Goal: Information Seeking & Learning: Learn about a topic

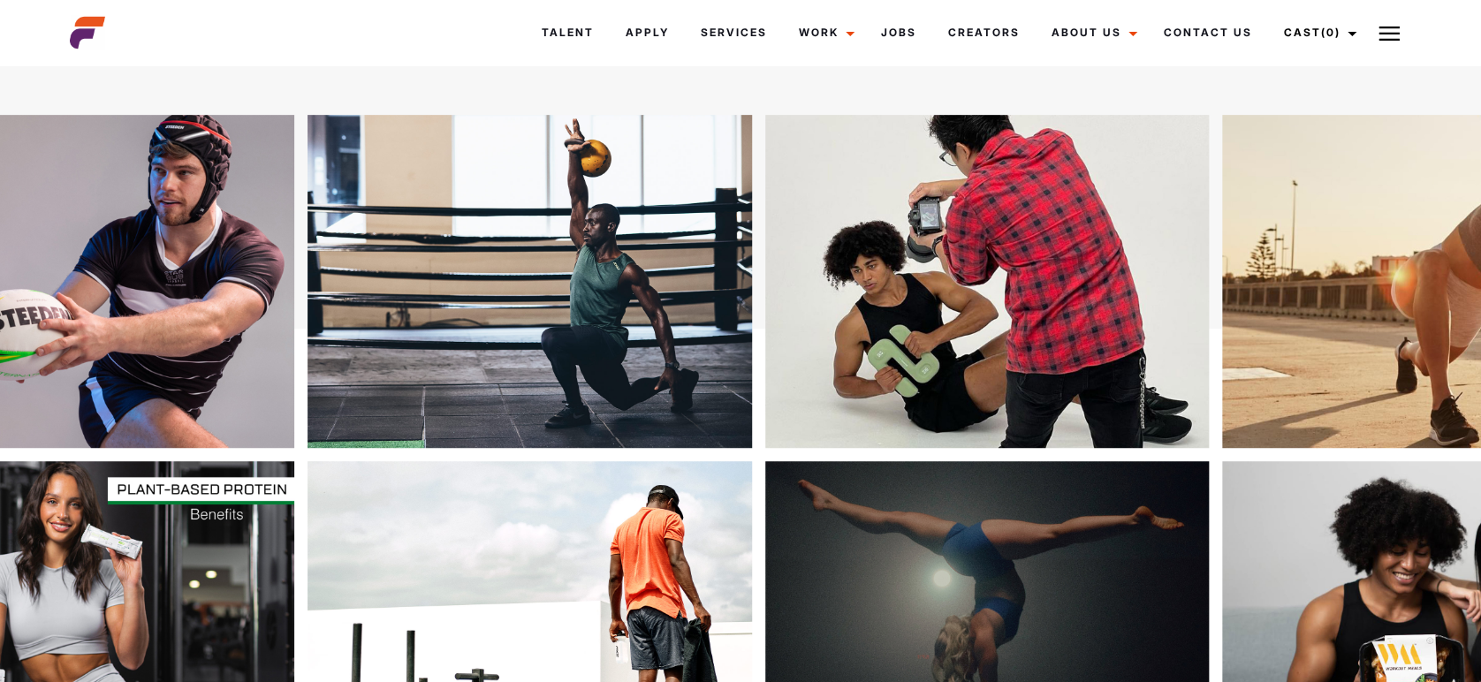
scroll to position [360, 0]
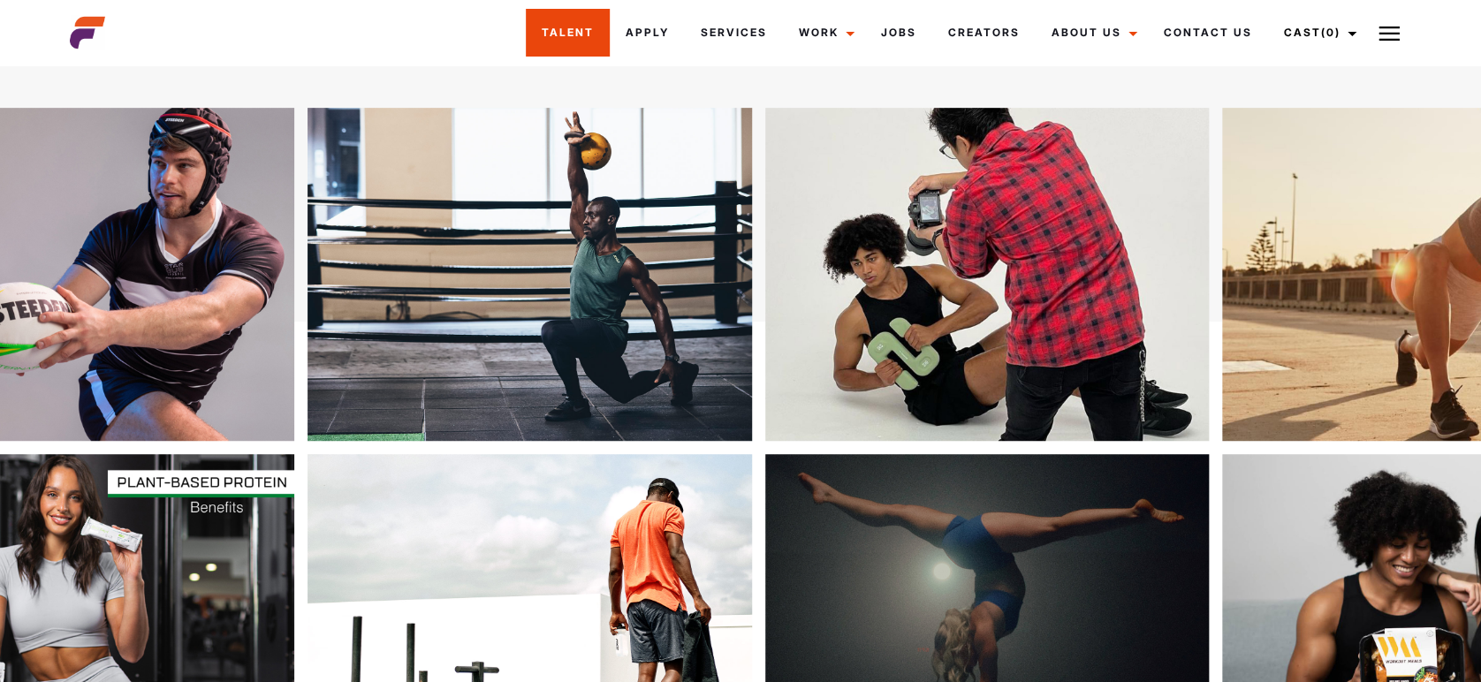
click at [534, 42] on link "Talent" at bounding box center [568, 33] width 84 height 48
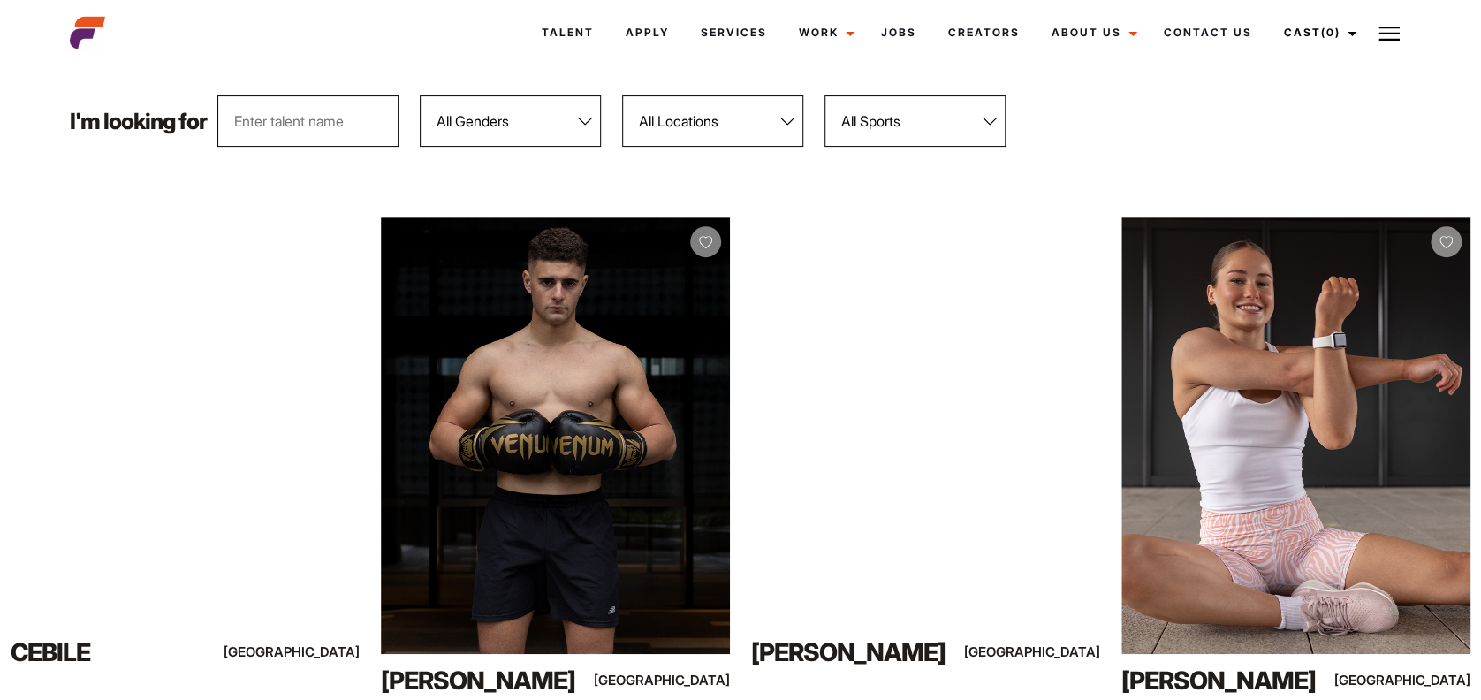
scroll to position [267, 0]
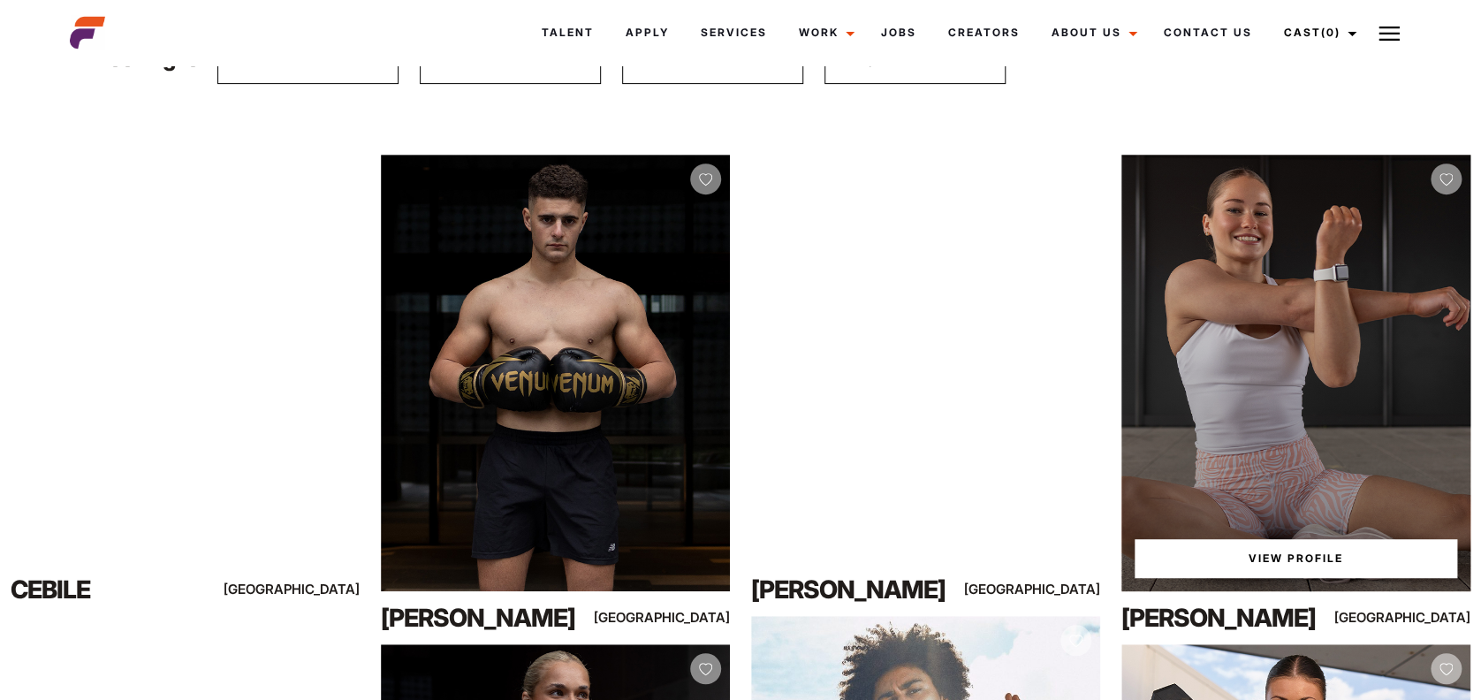
click at [1286, 549] on link "View Profile" at bounding box center [1295, 558] width 322 height 39
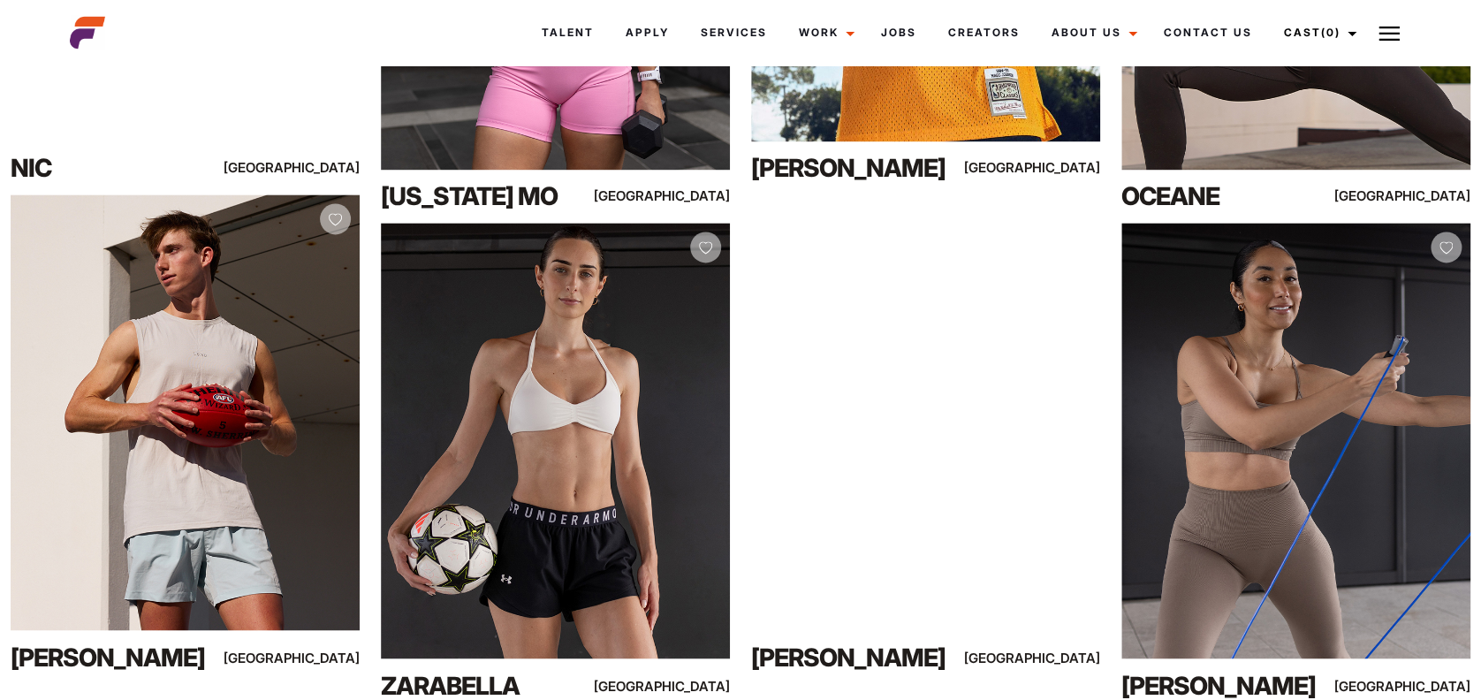
scroll to position [1287, 0]
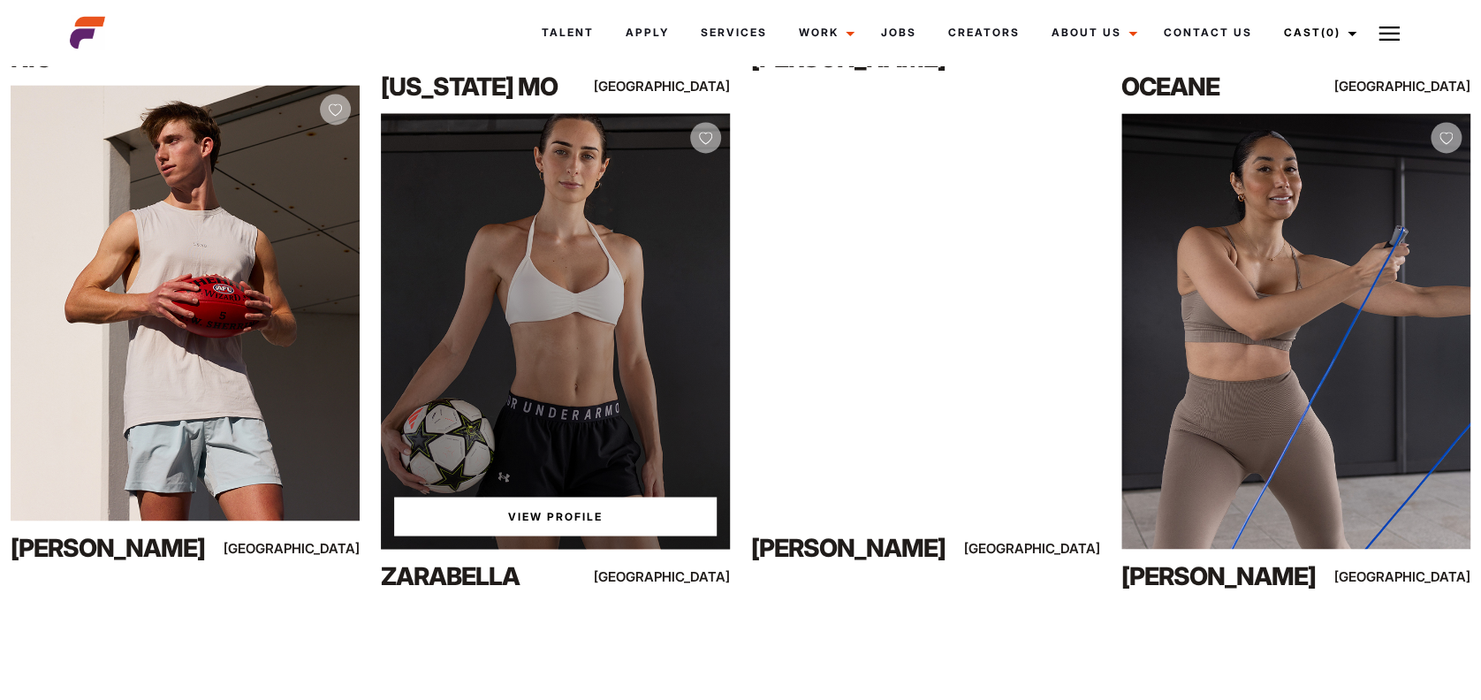
click at [543, 523] on link "View Profile" at bounding box center [555, 515] width 322 height 39
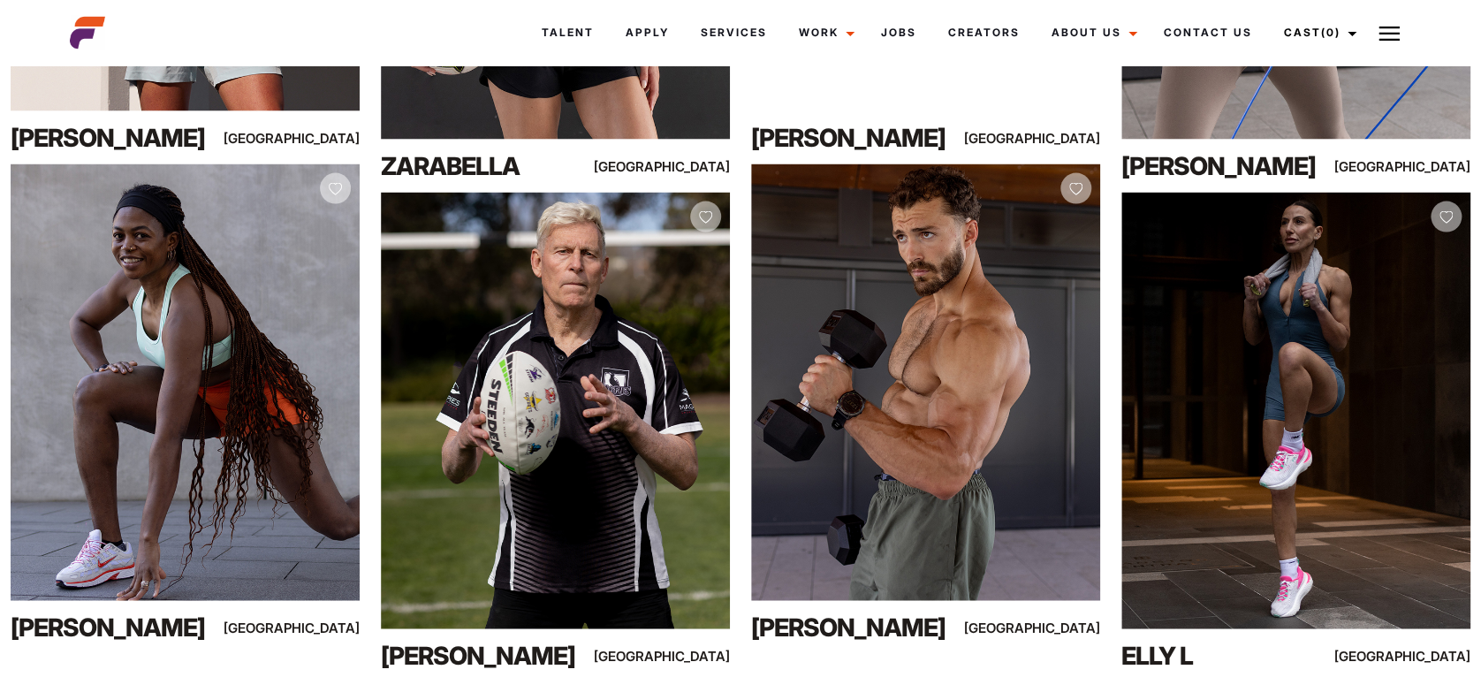
scroll to position [1759, 0]
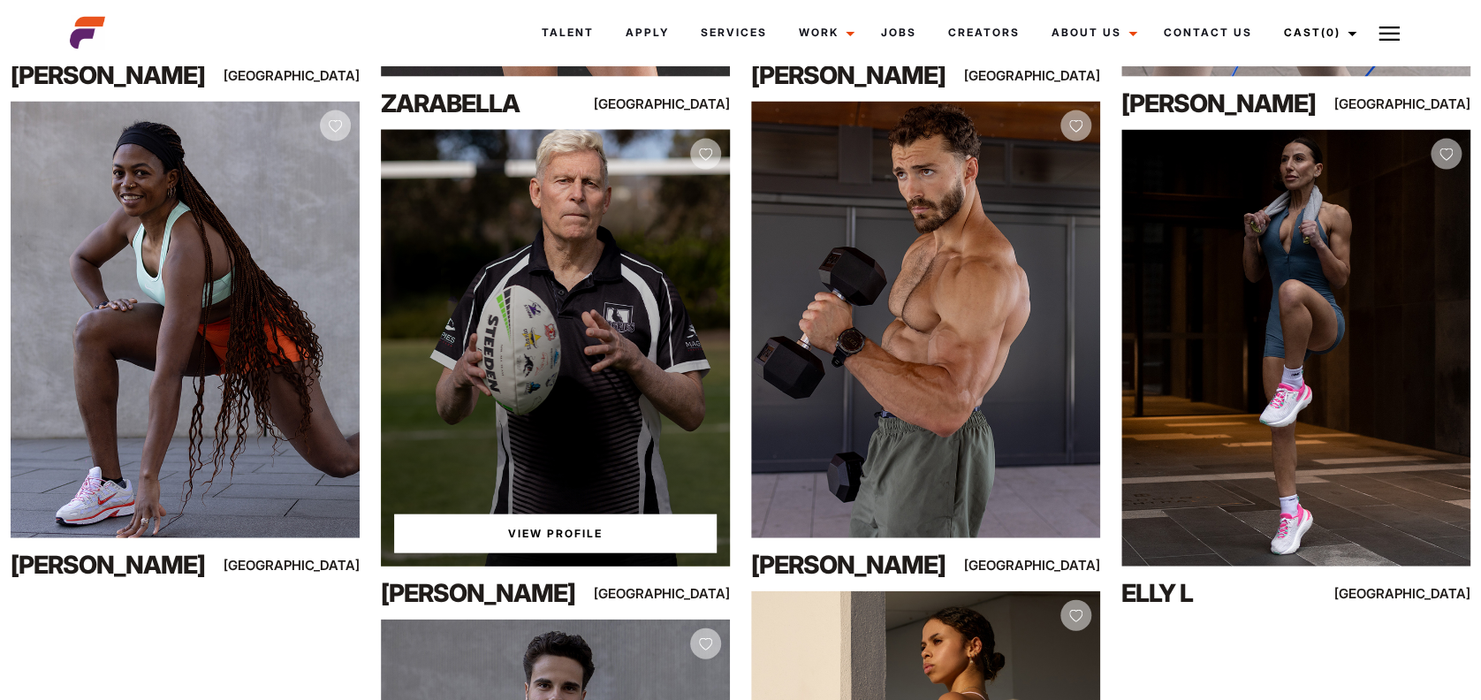
click at [534, 527] on link "View Profile" at bounding box center [555, 533] width 322 height 39
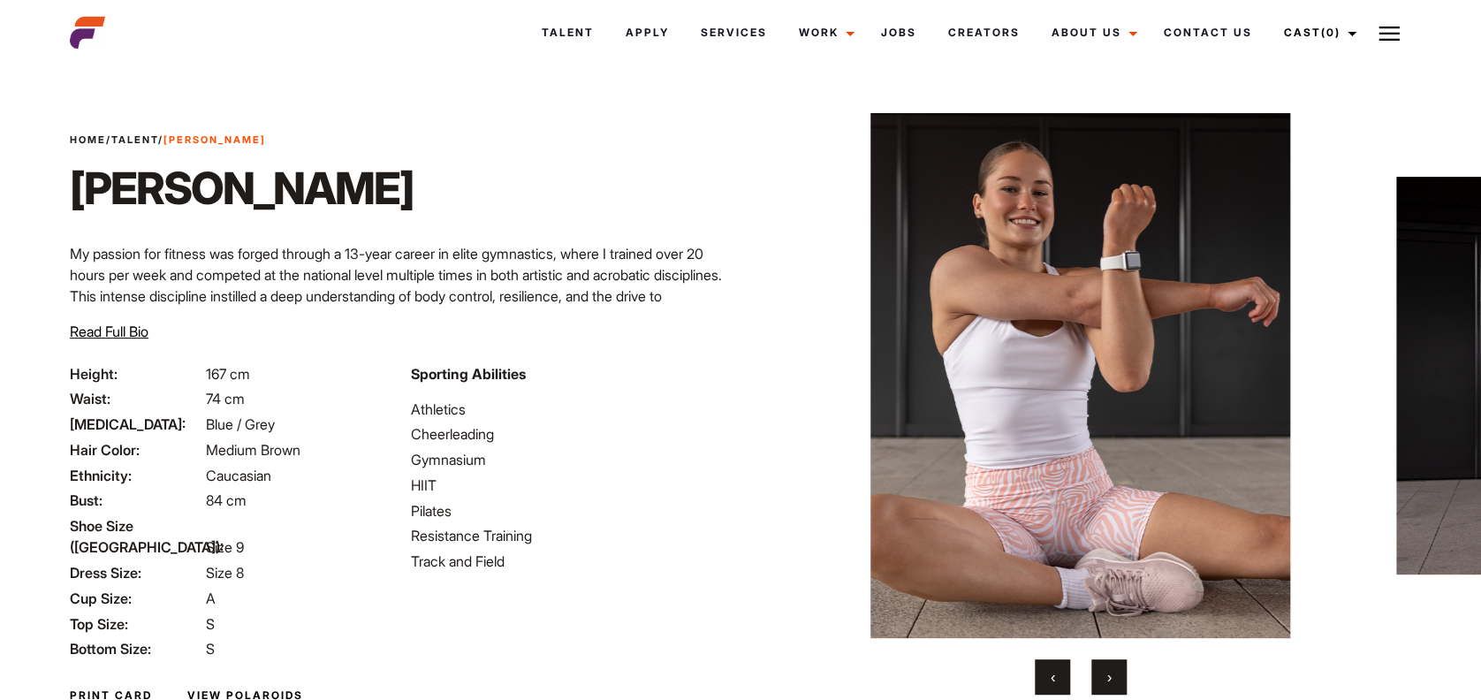
click at [240, 687] on link "View Polaroids" at bounding box center [245, 695] width 116 height 16
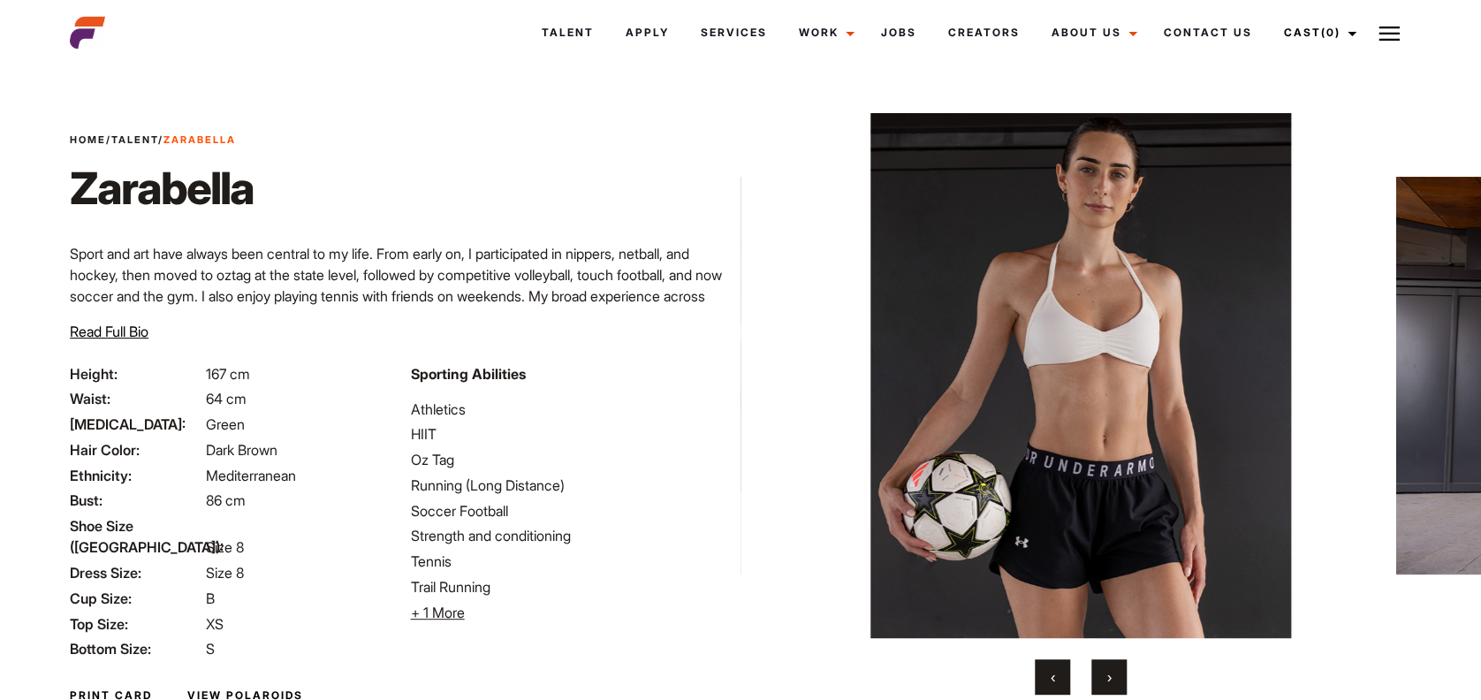
click at [232, 687] on link "View Polaroids" at bounding box center [245, 695] width 116 height 16
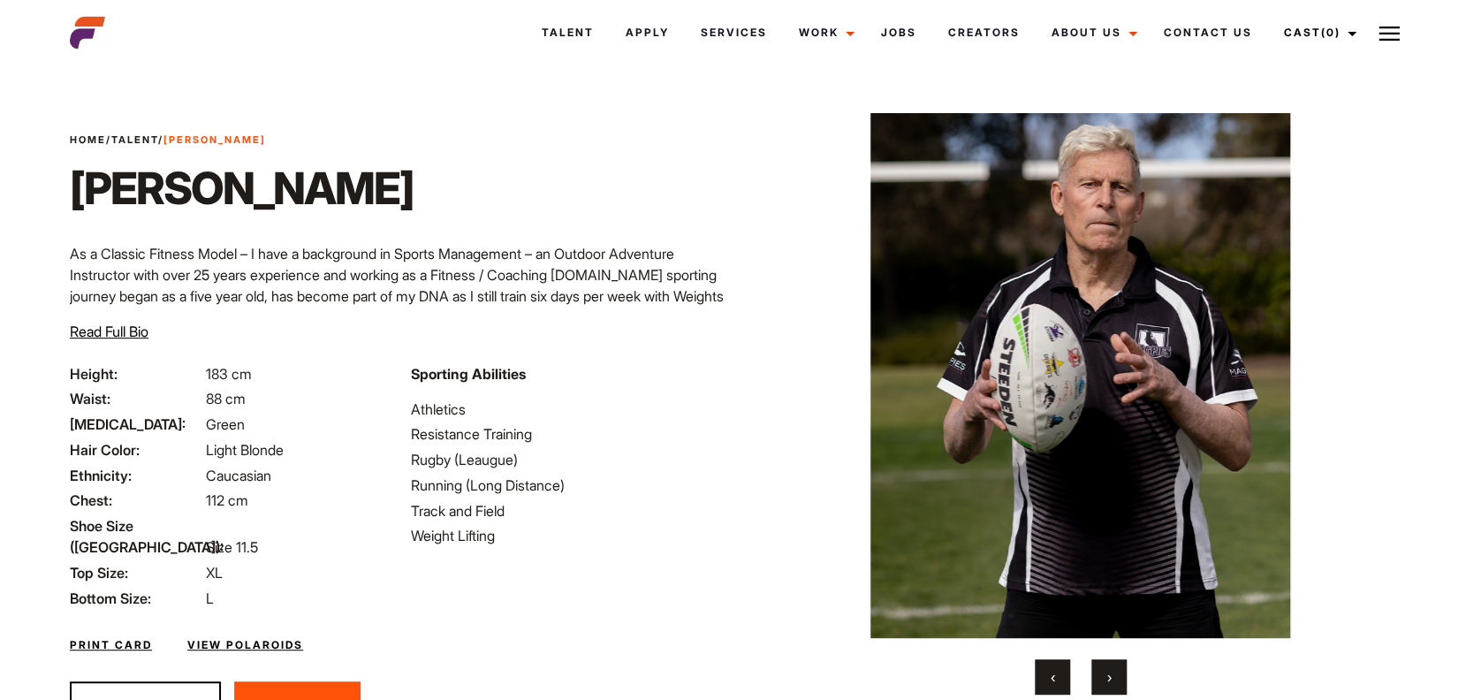
click at [247, 637] on link "View Polaroids" at bounding box center [245, 645] width 116 height 16
click at [0, 0] on div "Close Intro Video & Polaroids" at bounding box center [0, 0] width 0 height 0
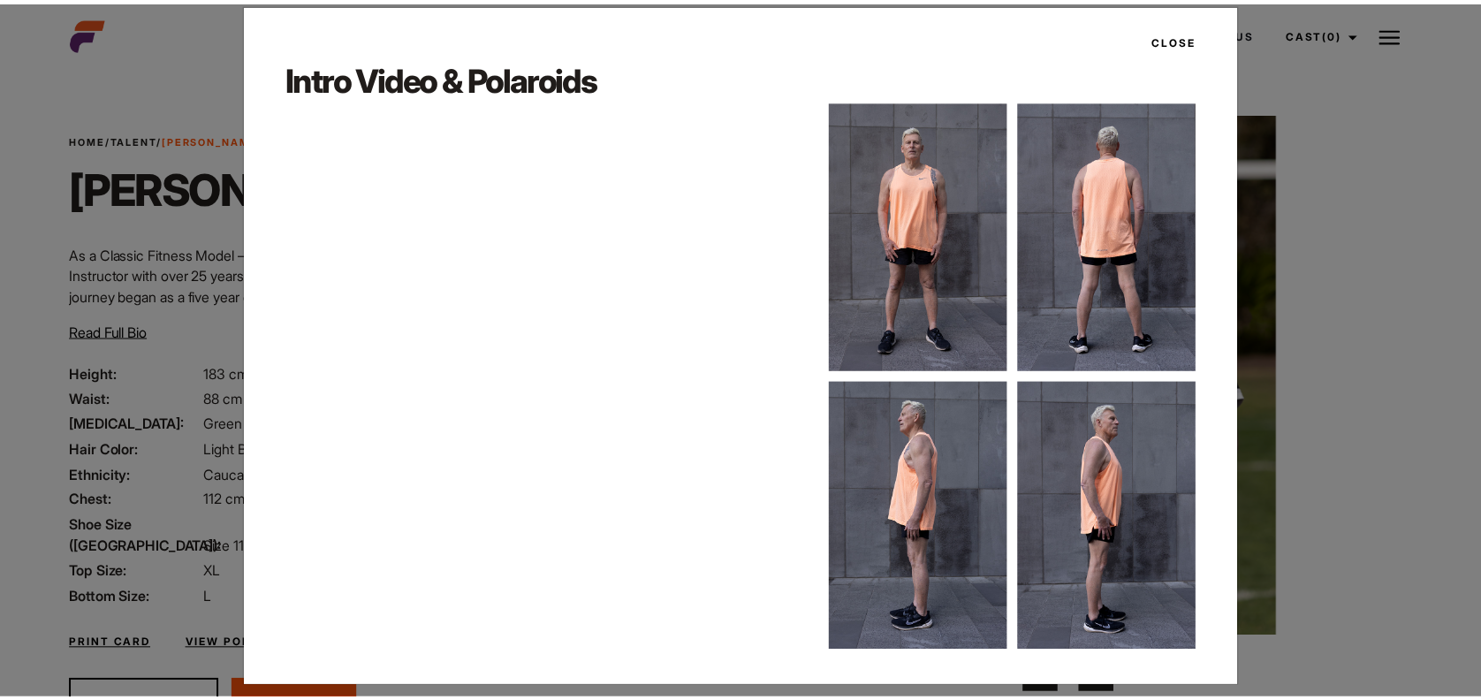
scroll to position [35, 0]
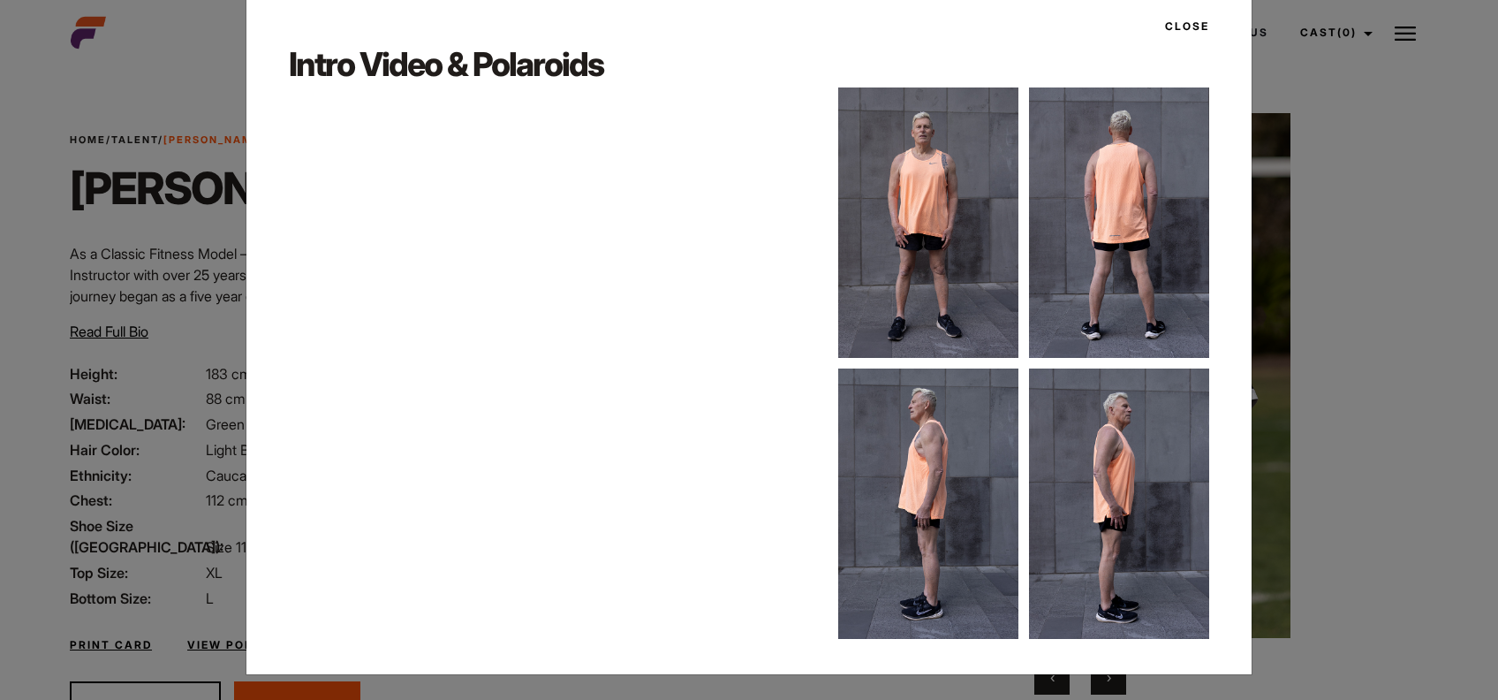
click at [1172, 27] on button "Close" at bounding box center [1182, 26] width 55 height 30
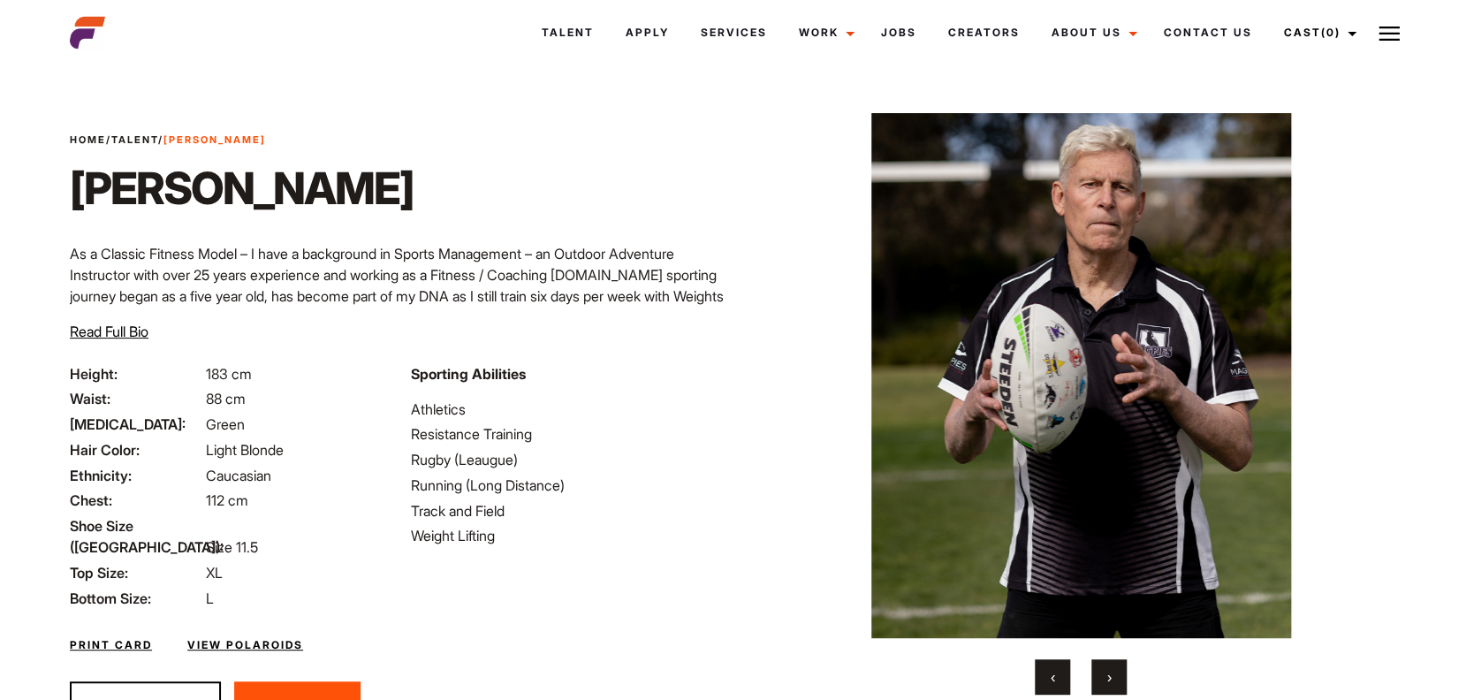
click at [1114, 666] on button "›" at bounding box center [1108, 676] width 35 height 35
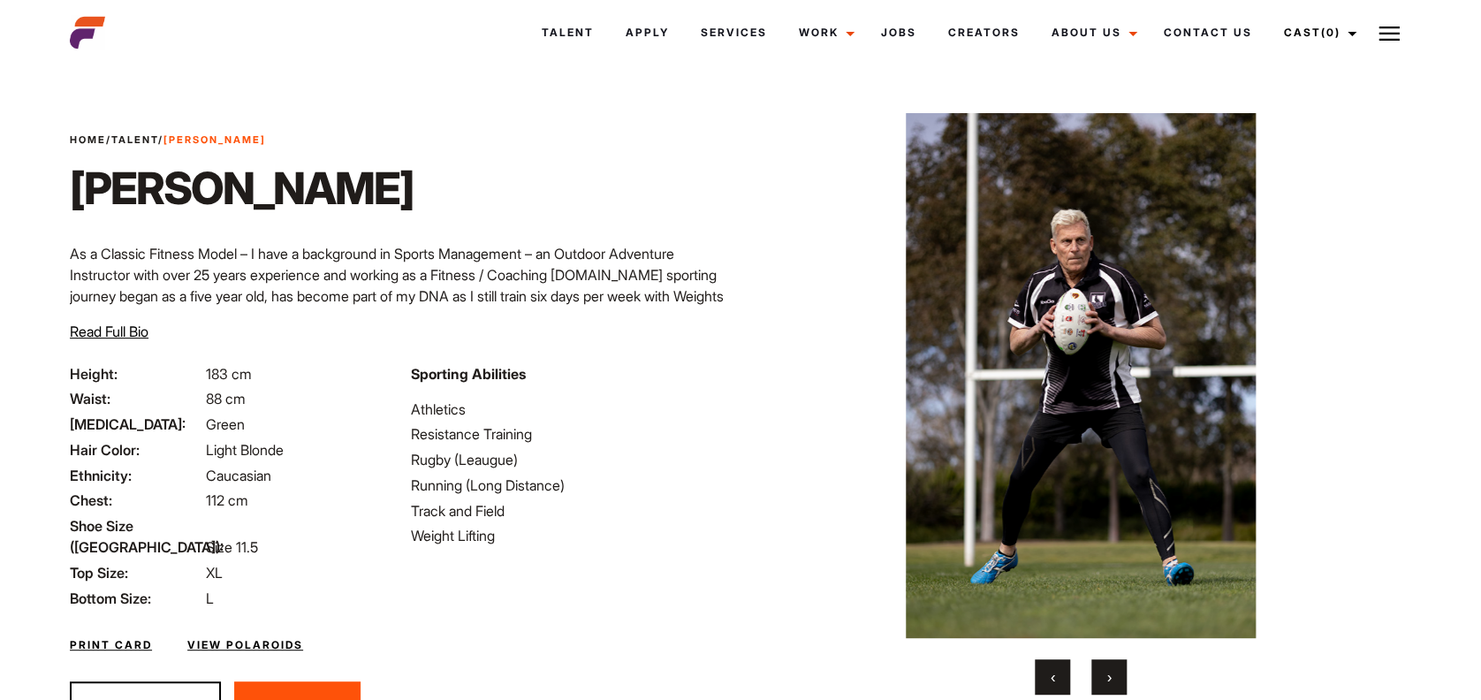
click at [1044, 663] on button "‹" at bounding box center [1052, 676] width 35 height 35
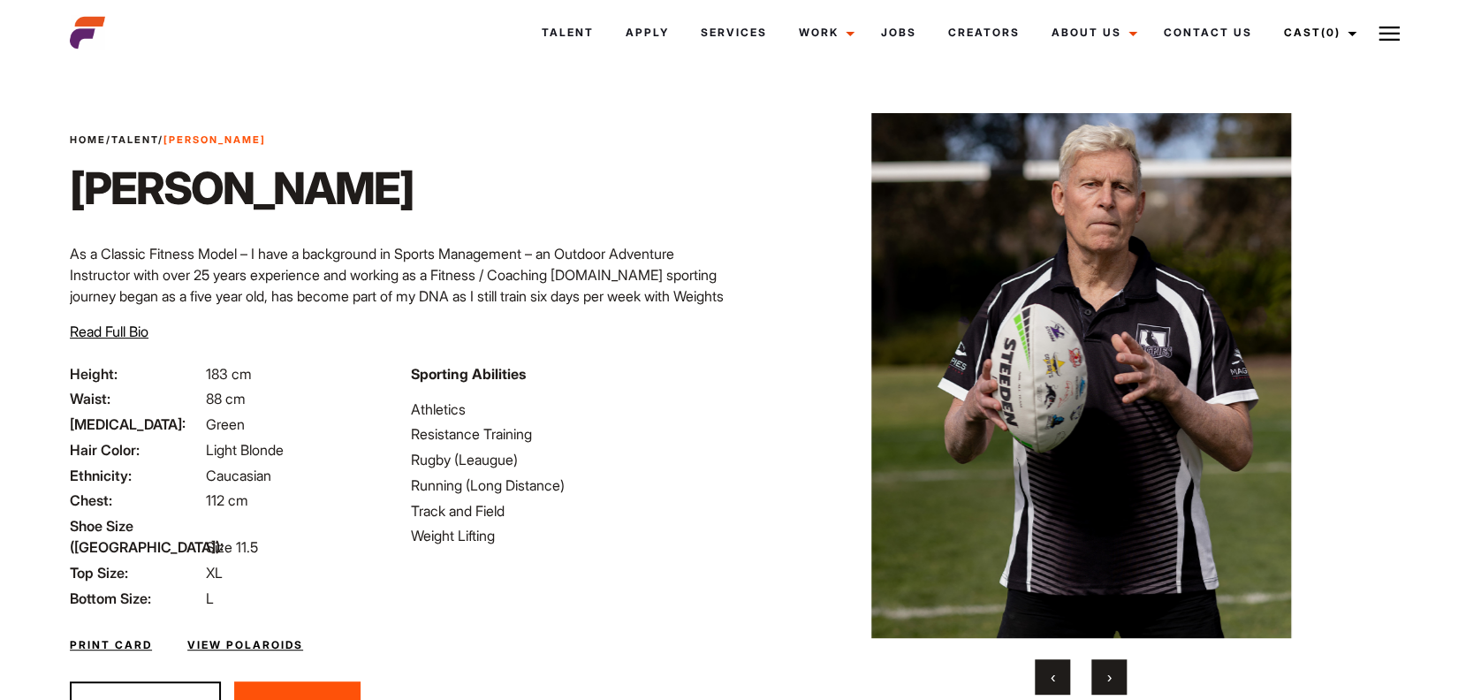
click at [1115, 679] on button "›" at bounding box center [1108, 676] width 35 height 35
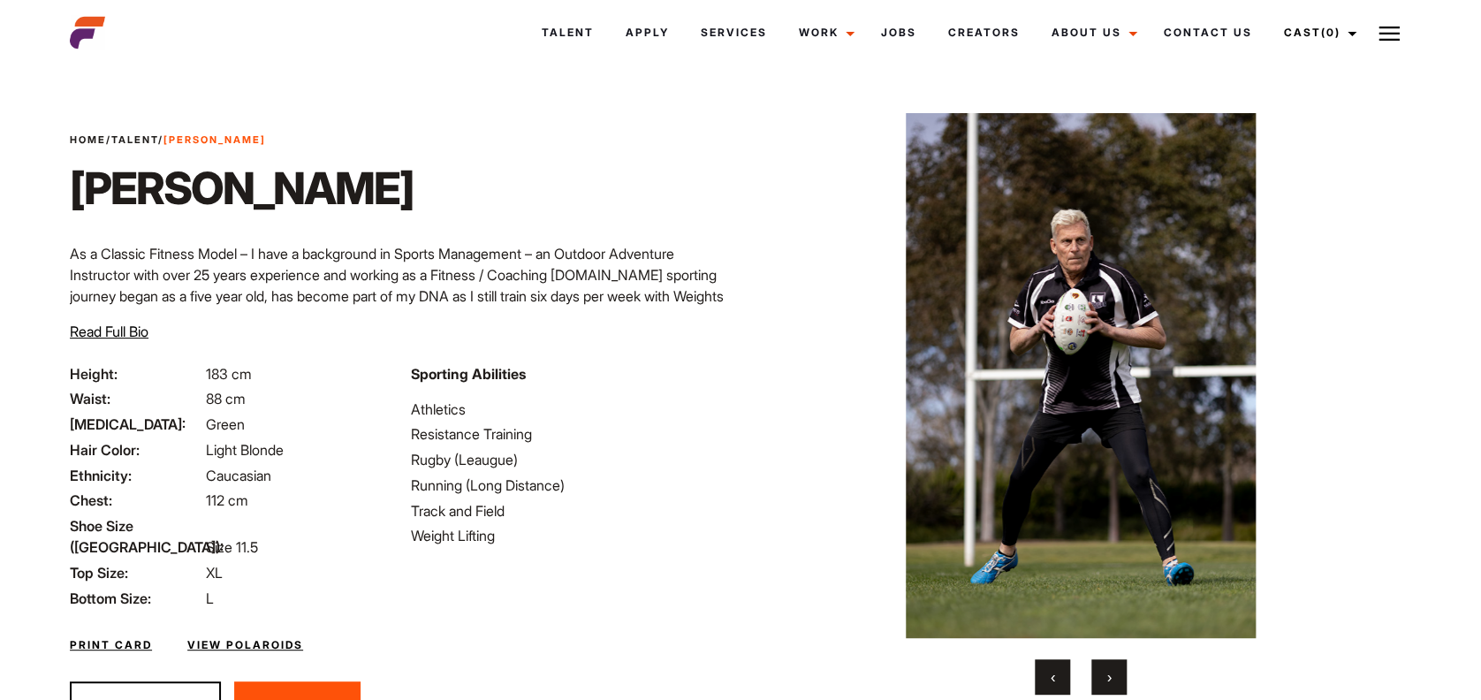
click at [1115, 679] on button "›" at bounding box center [1108, 676] width 35 height 35
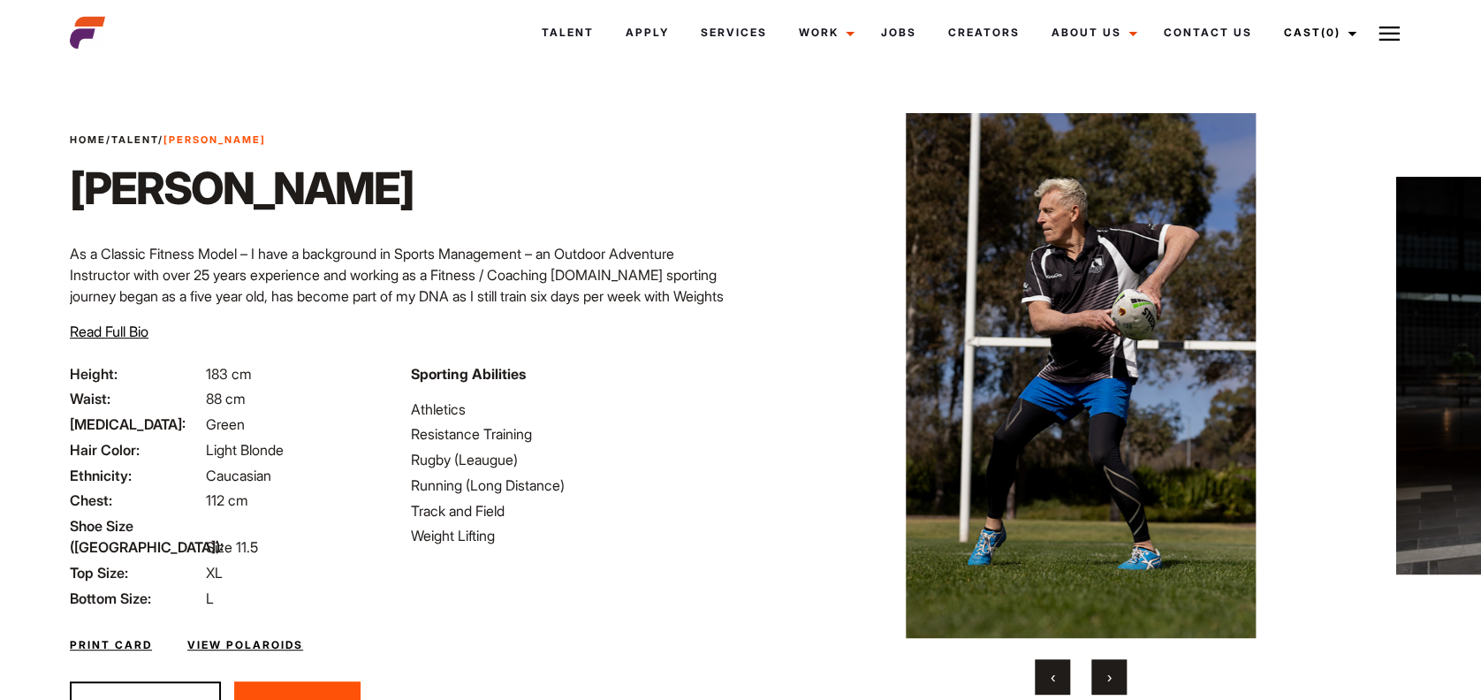
click at [1115, 679] on button "›" at bounding box center [1108, 676] width 35 height 35
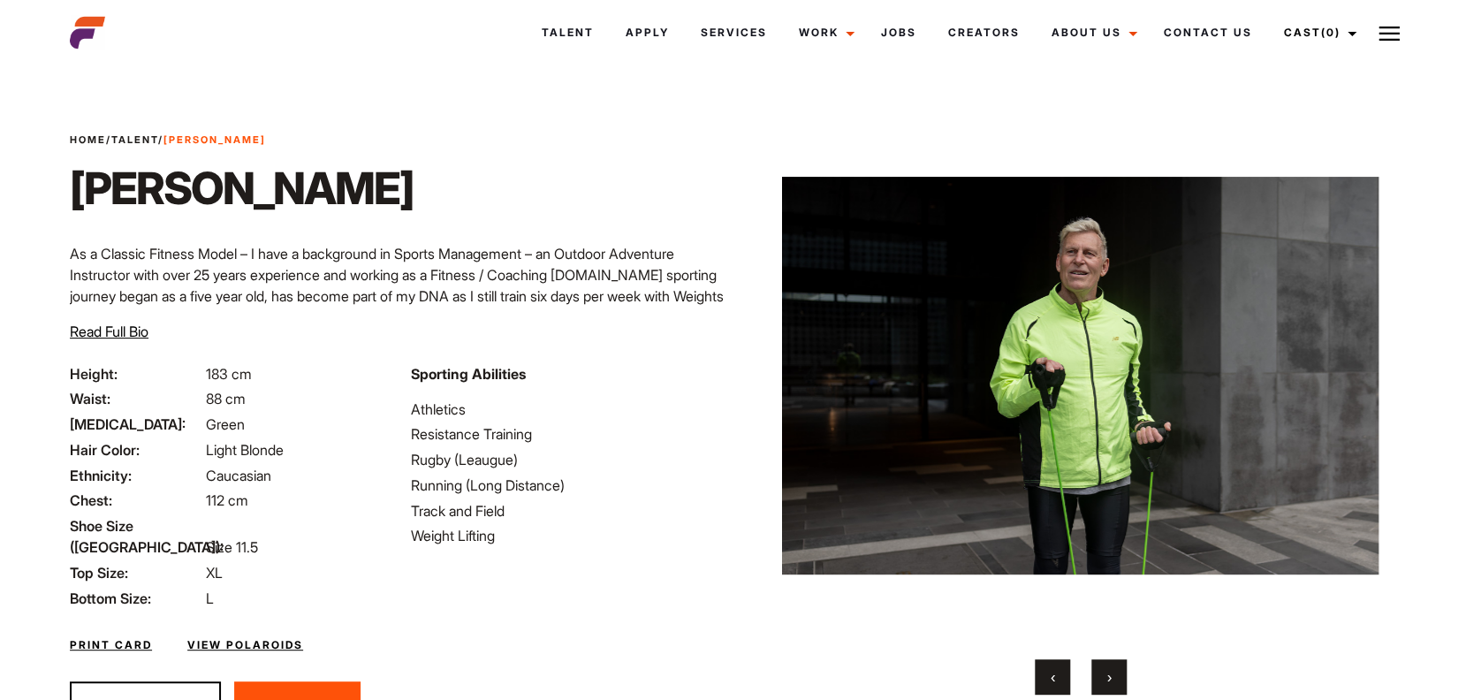
click at [1053, 679] on span "‹" at bounding box center [1052, 677] width 4 height 18
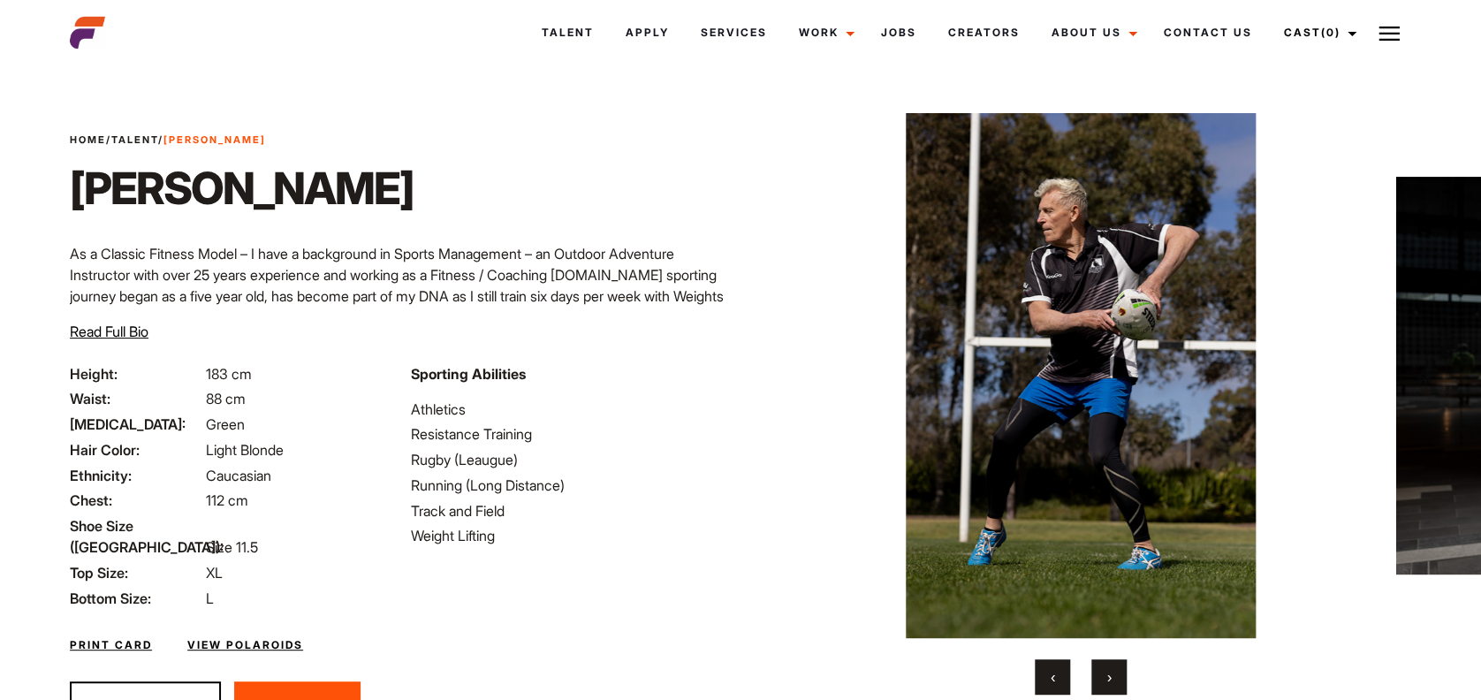
click at [1053, 679] on span "‹" at bounding box center [1052, 677] width 4 height 18
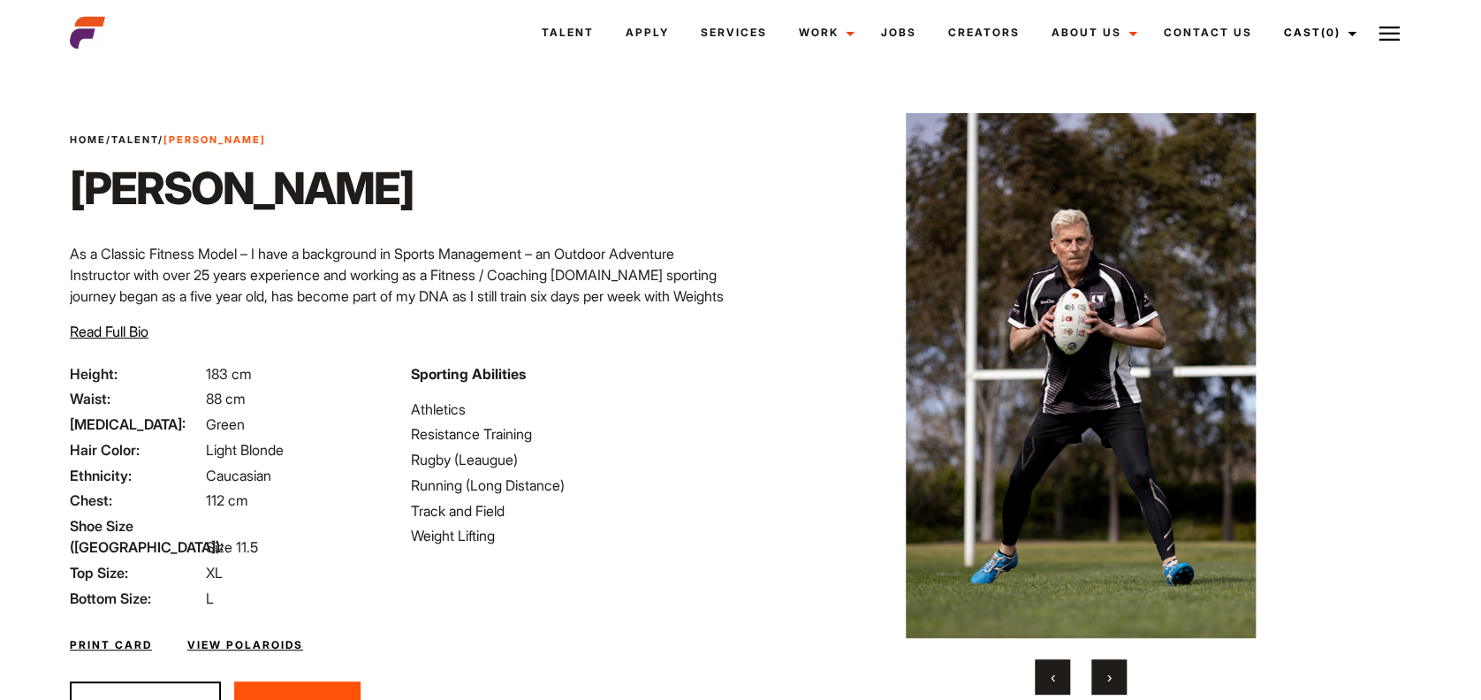
click at [1098, 672] on button "›" at bounding box center [1108, 676] width 35 height 35
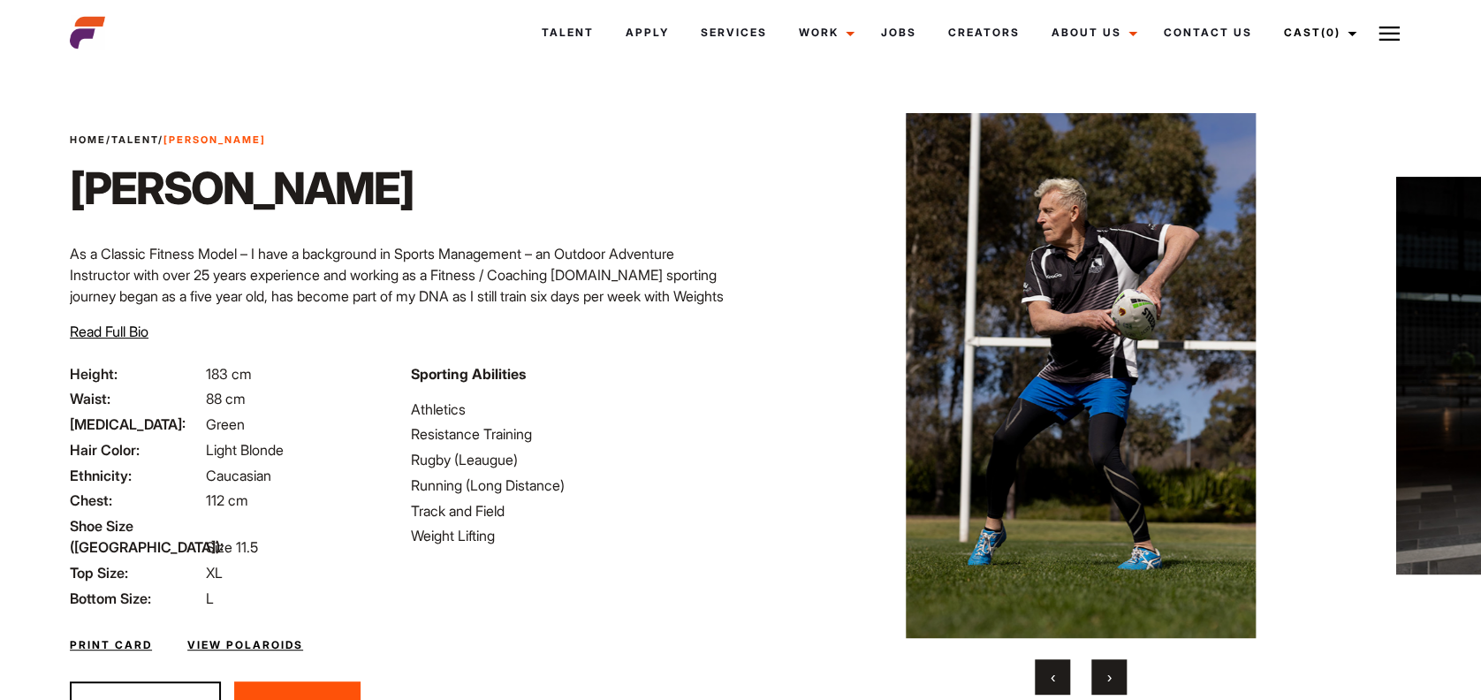
click at [1098, 672] on button "›" at bounding box center [1108, 676] width 35 height 35
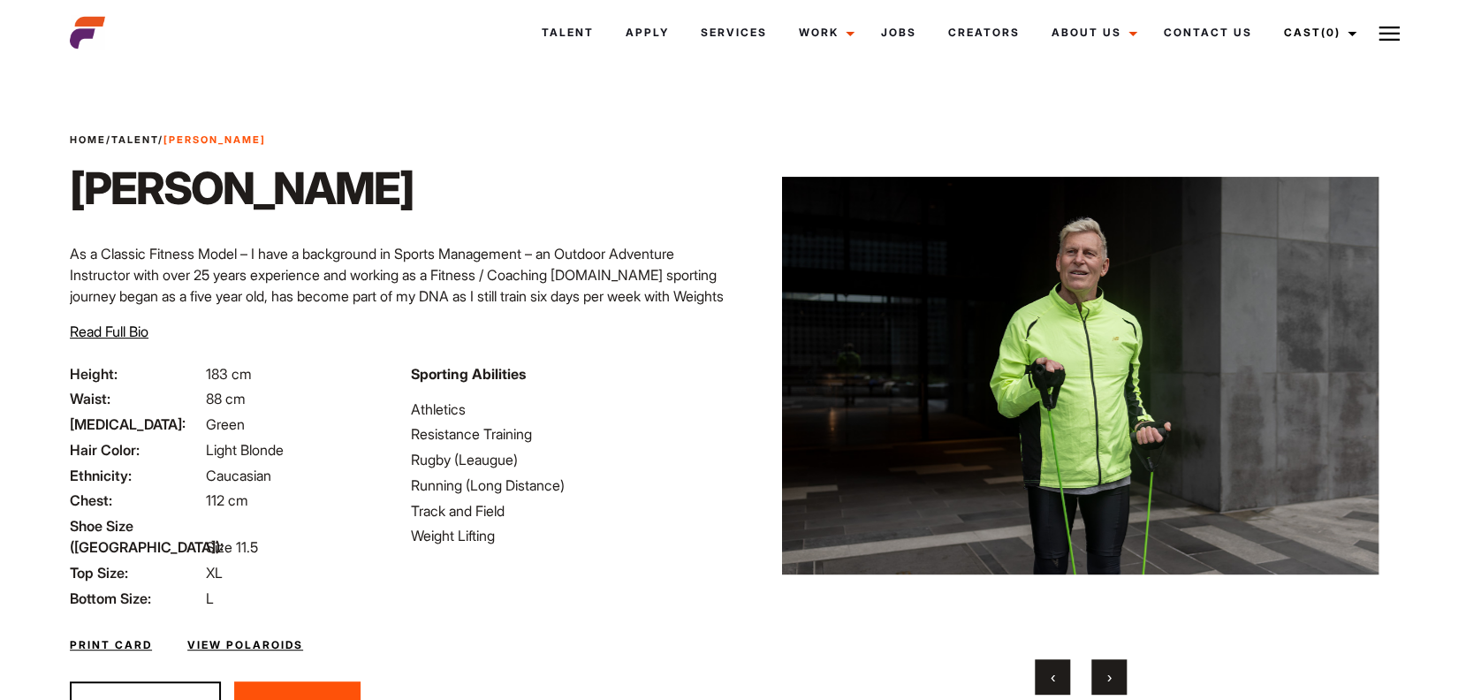
click at [1098, 672] on button "›" at bounding box center [1108, 676] width 35 height 35
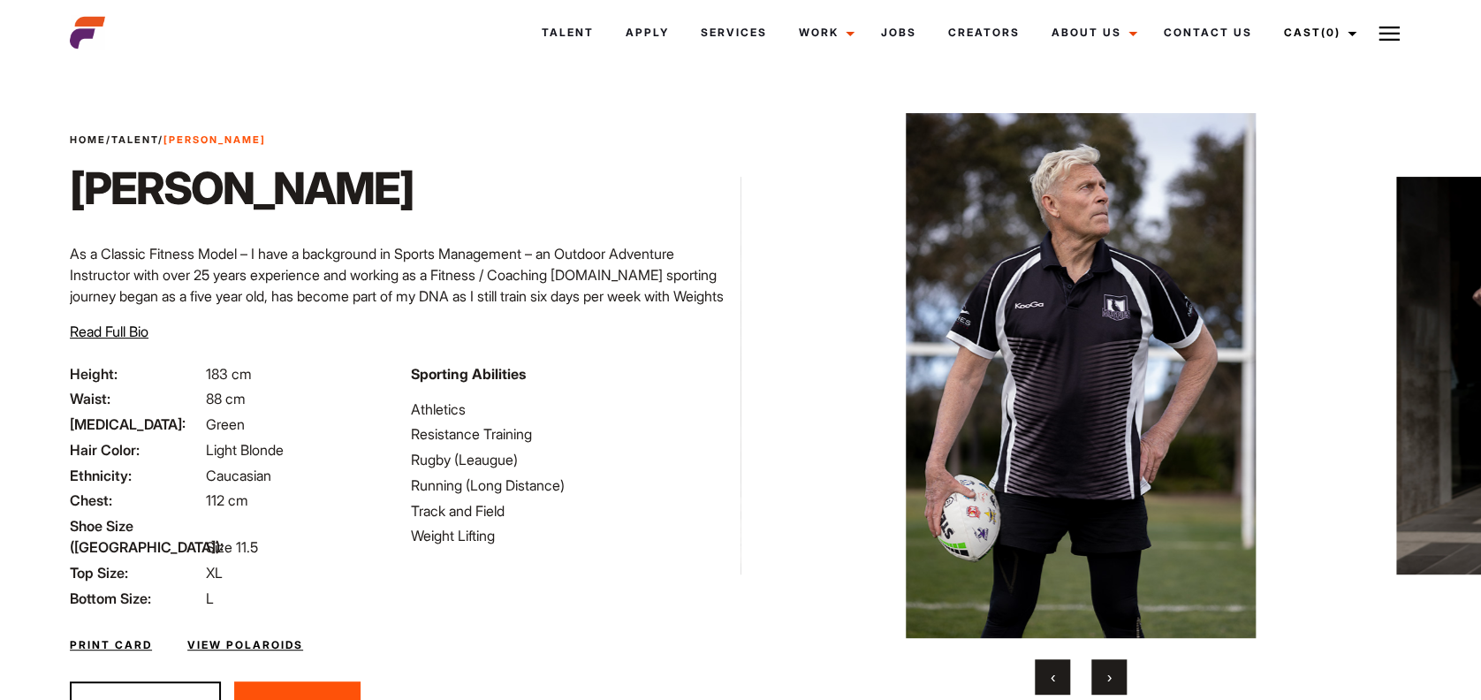
click at [1098, 672] on button "›" at bounding box center [1108, 676] width 35 height 35
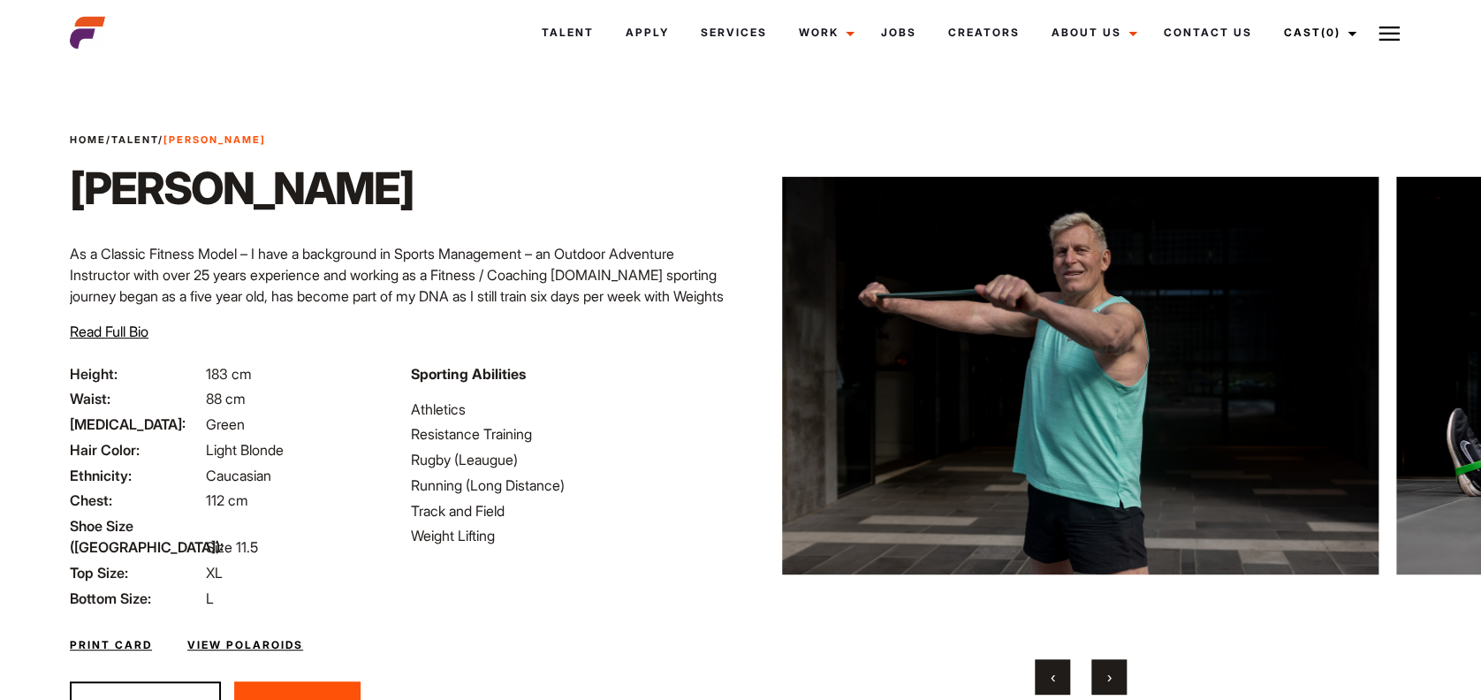
click at [1098, 672] on button "›" at bounding box center [1108, 676] width 35 height 35
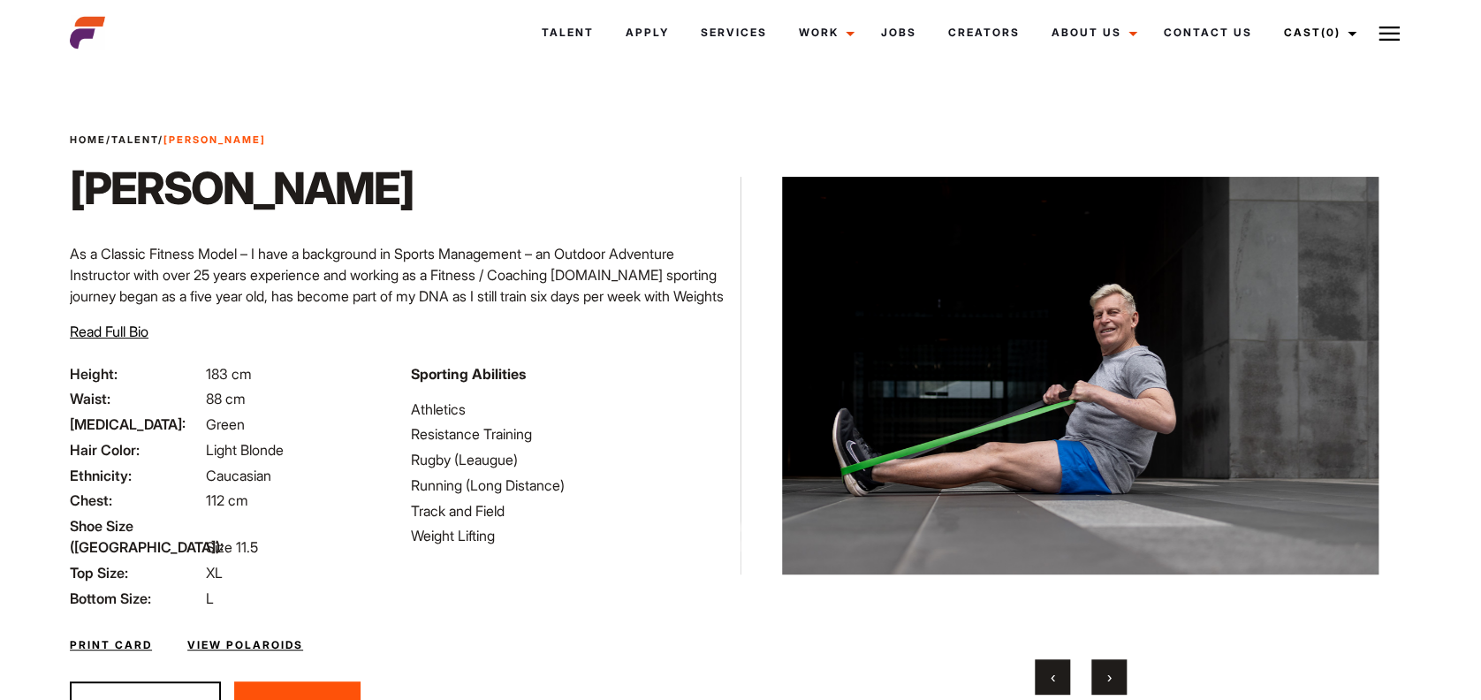
click at [1098, 672] on button "›" at bounding box center [1108, 676] width 35 height 35
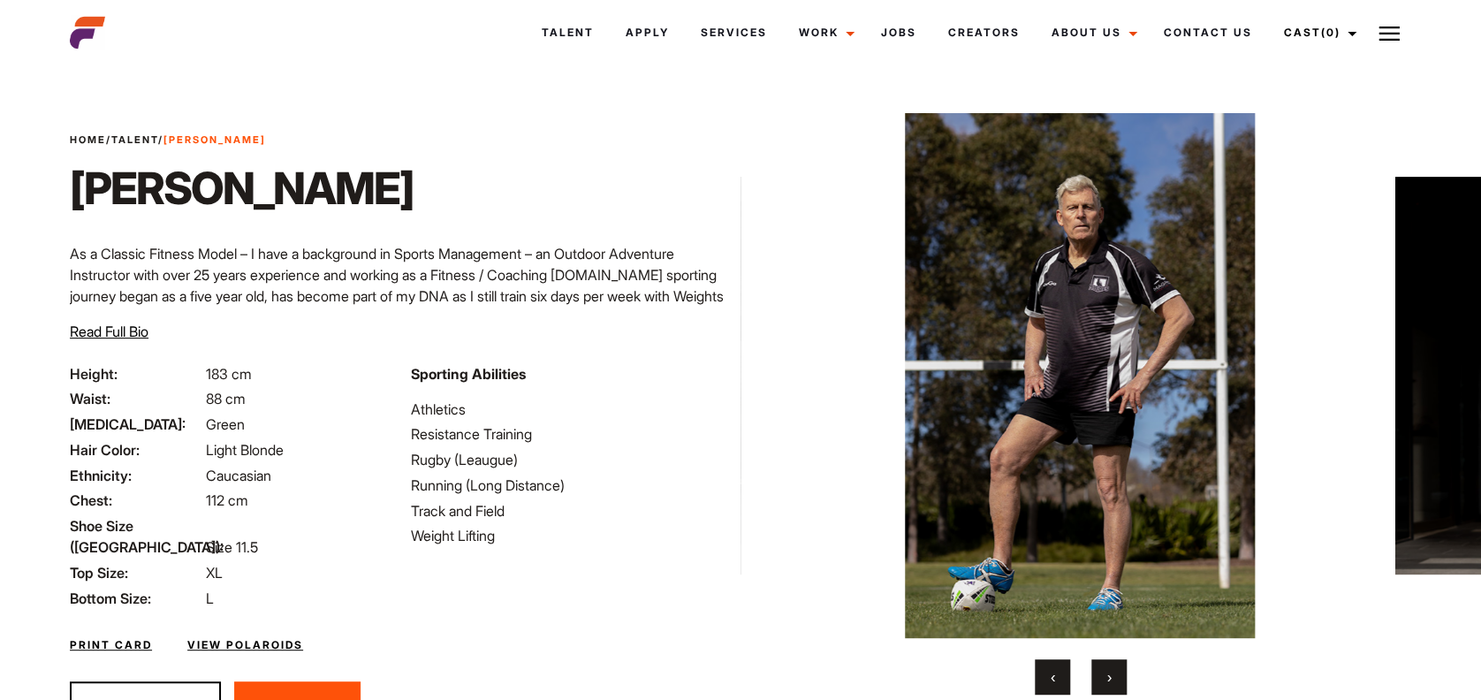
click at [1098, 672] on button "›" at bounding box center [1108, 676] width 35 height 35
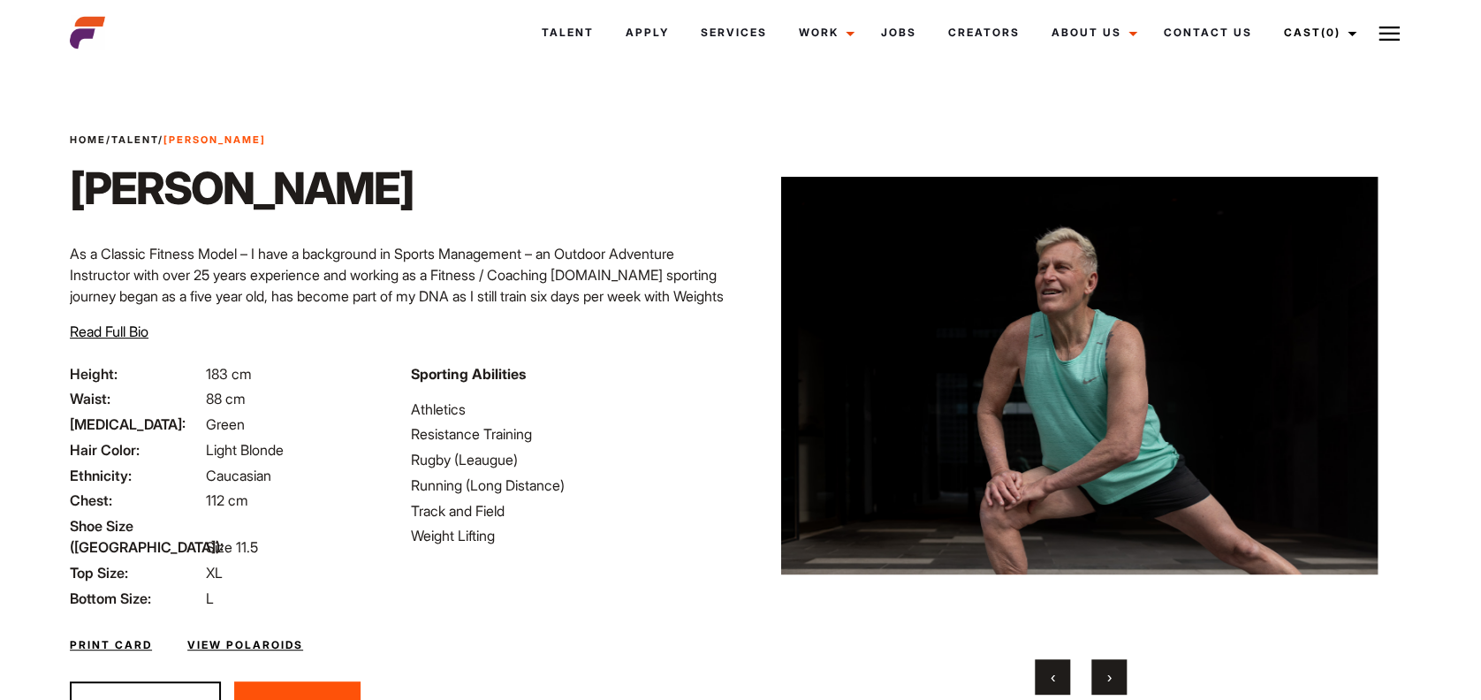
click at [1098, 672] on button "›" at bounding box center [1108, 676] width 35 height 35
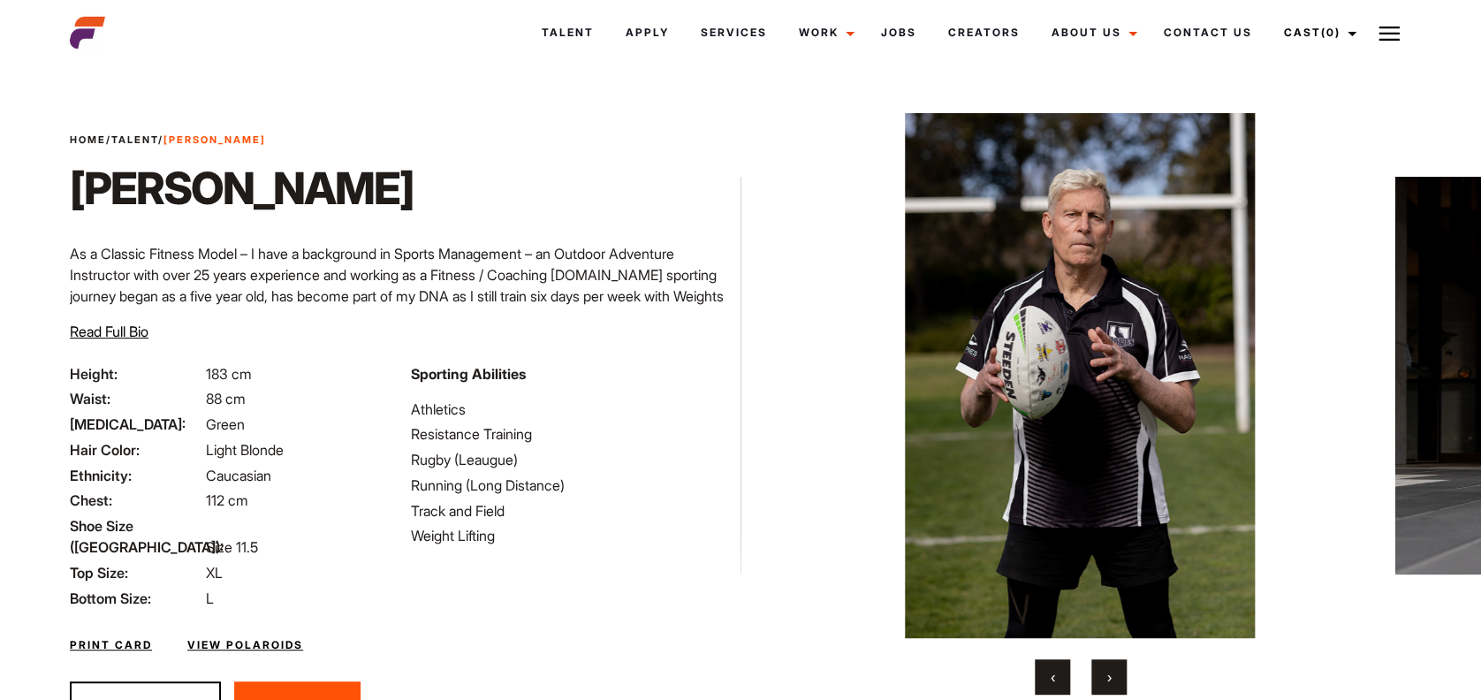
click at [1098, 672] on button "›" at bounding box center [1108, 676] width 35 height 35
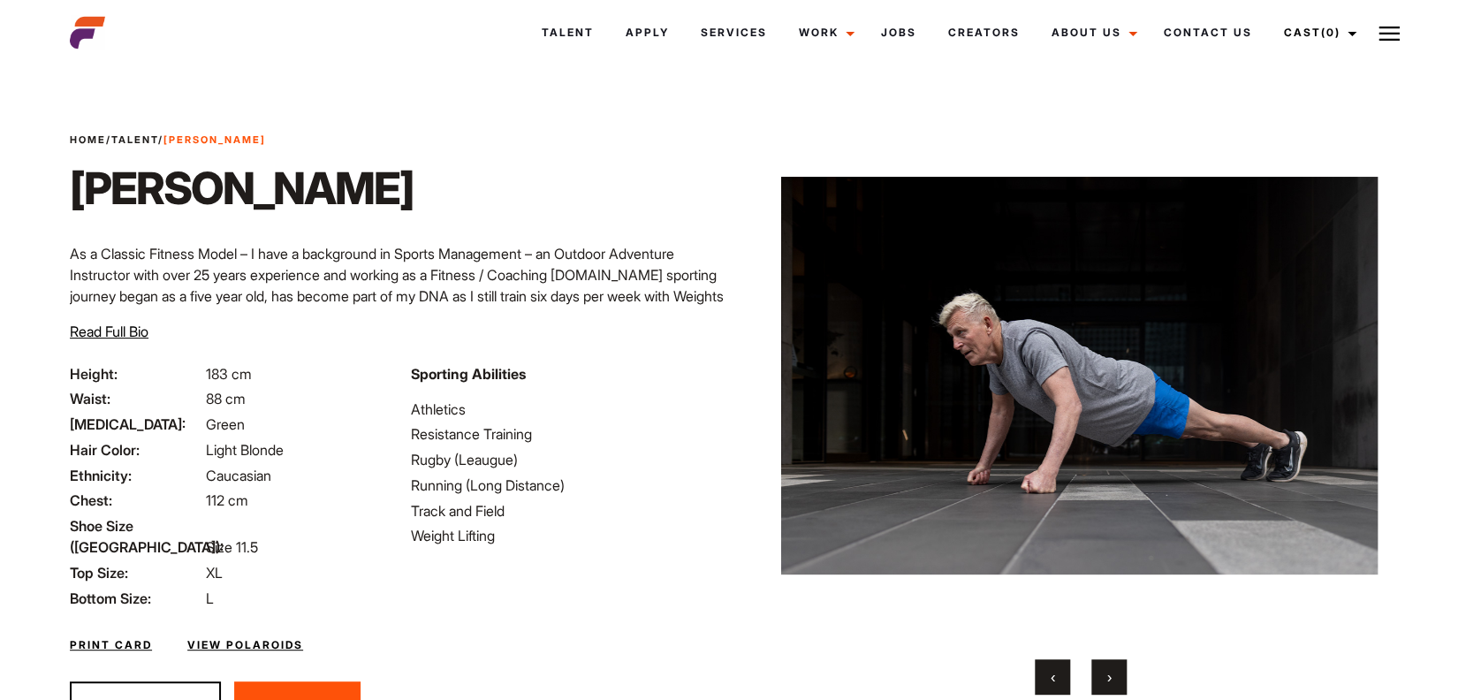
click at [1098, 672] on button "›" at bounding box center [1108, 676] width 35 height 35
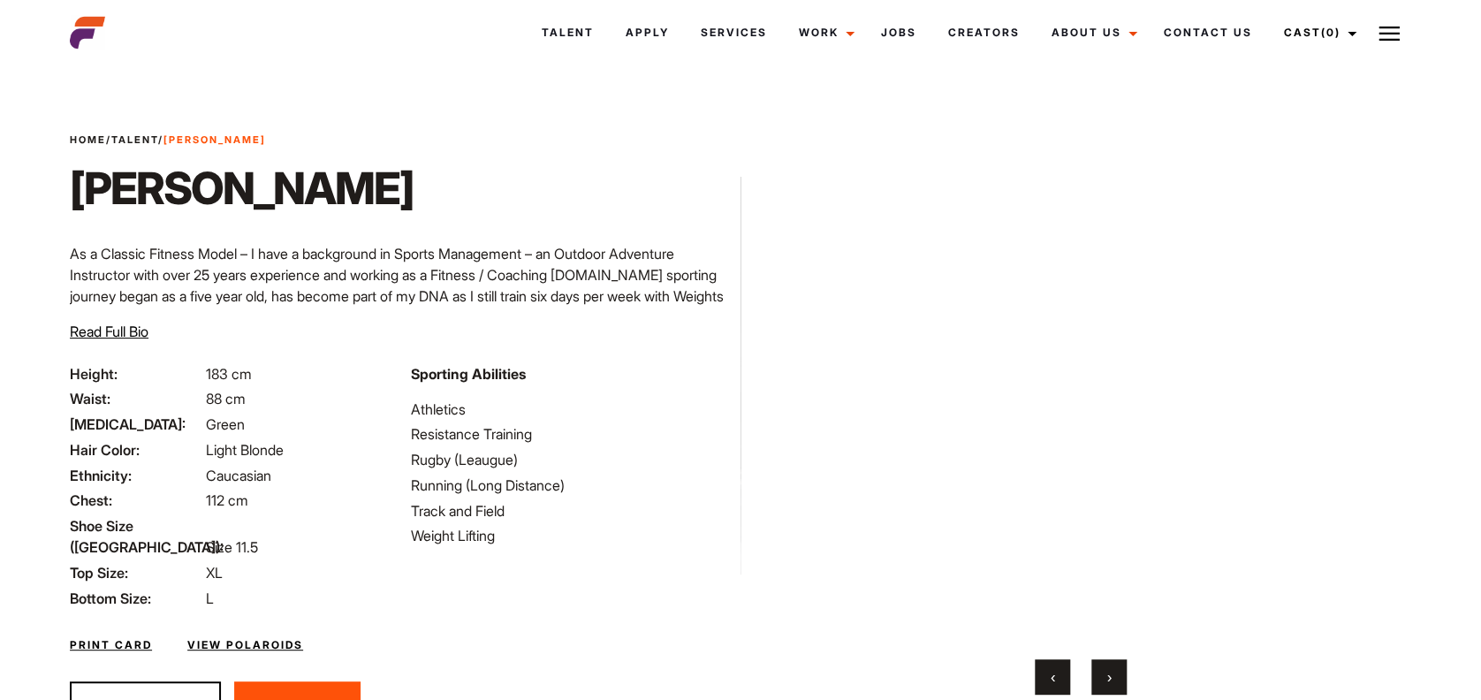
click at [1098, 672] on button "›" at bounding box center [1108, 676] width 35 height 35
